Goal: Task Accomplishment & Management: Complete application form

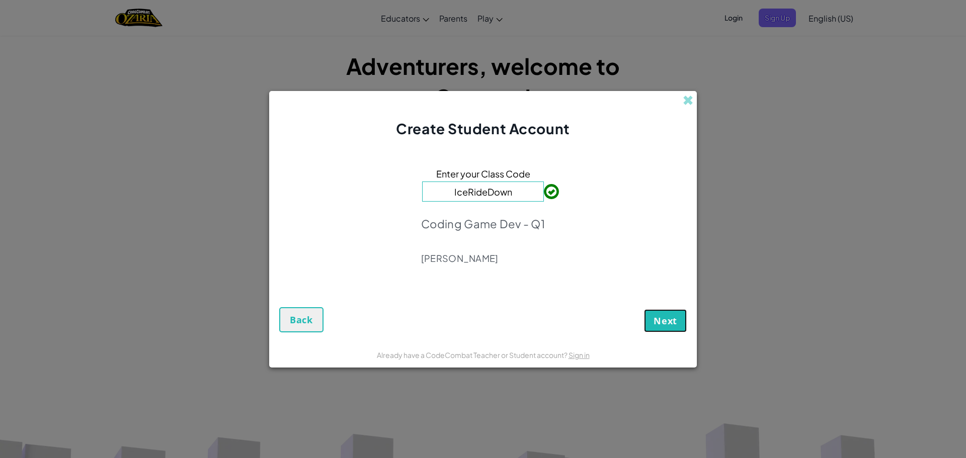
click at [656, 323] on span "Next" at bounding box center [666, 321] width 24 height 12
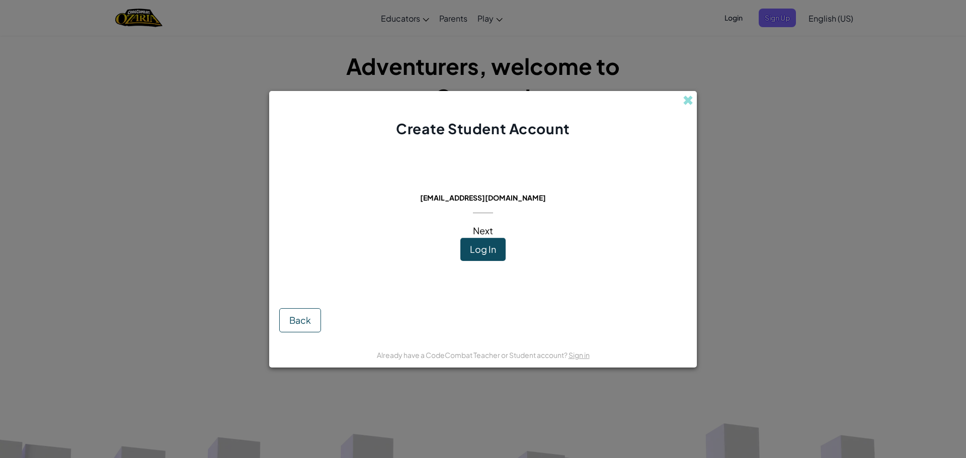
click at [481, 247] on span "Log In" at bounding box center [483, 250] width 26 height 12
